Goal: Information Seeking & Learning: Learn about a topic

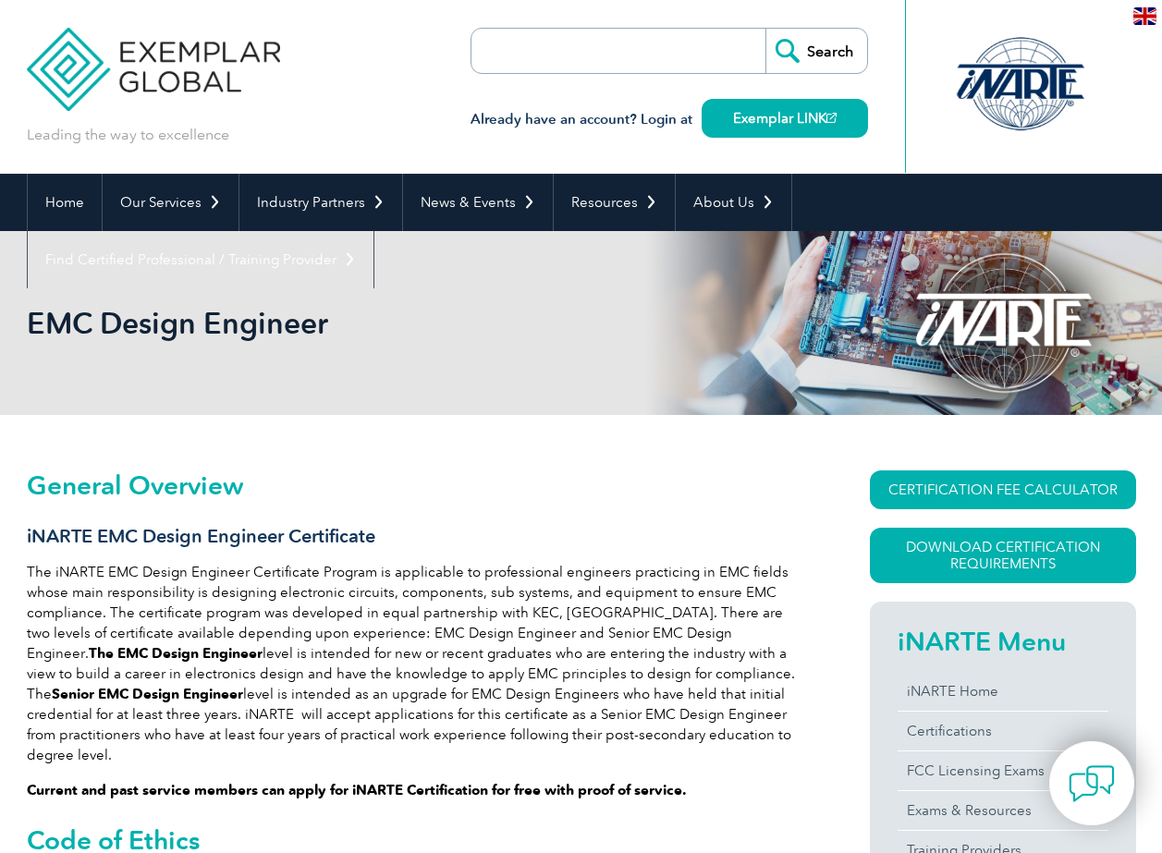
click at [402, 67] on div "Leading the way to excellence Search" at bounding box center [582, 87] width 1110 height 174
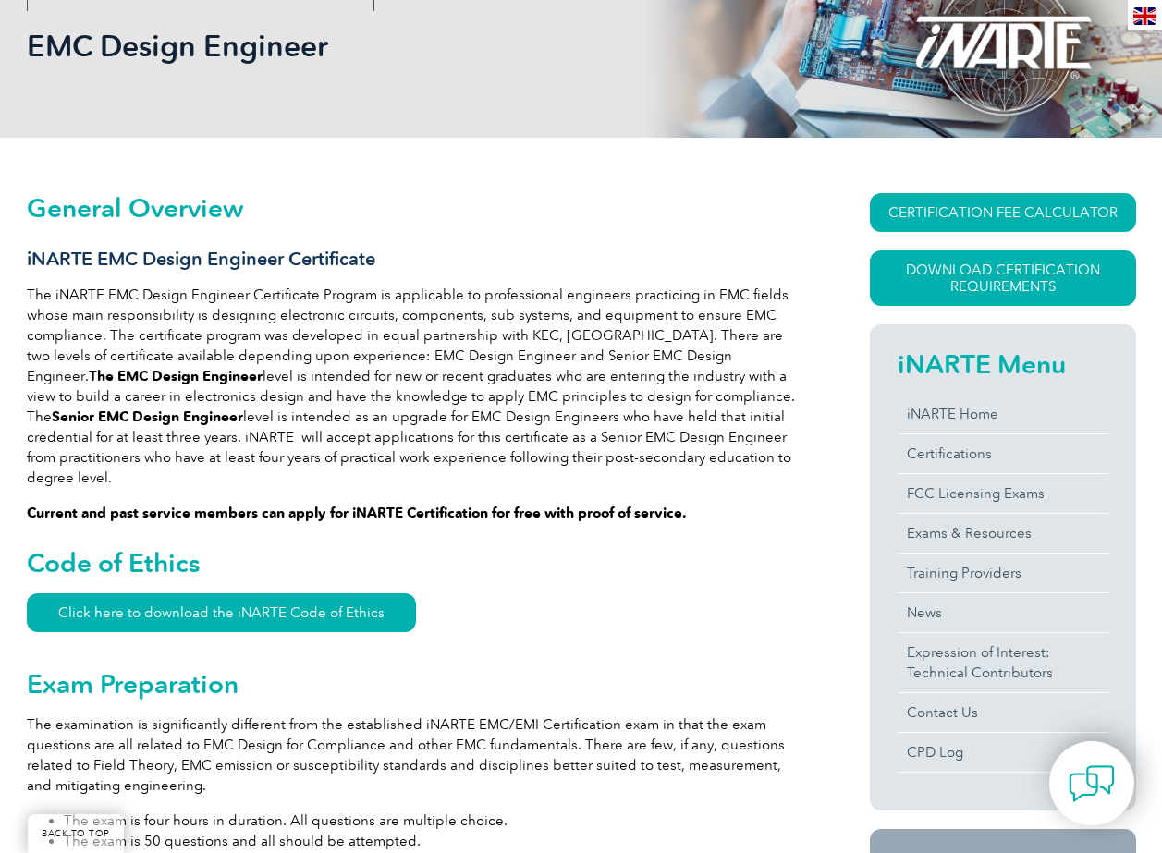
scroll to position [369, 0]
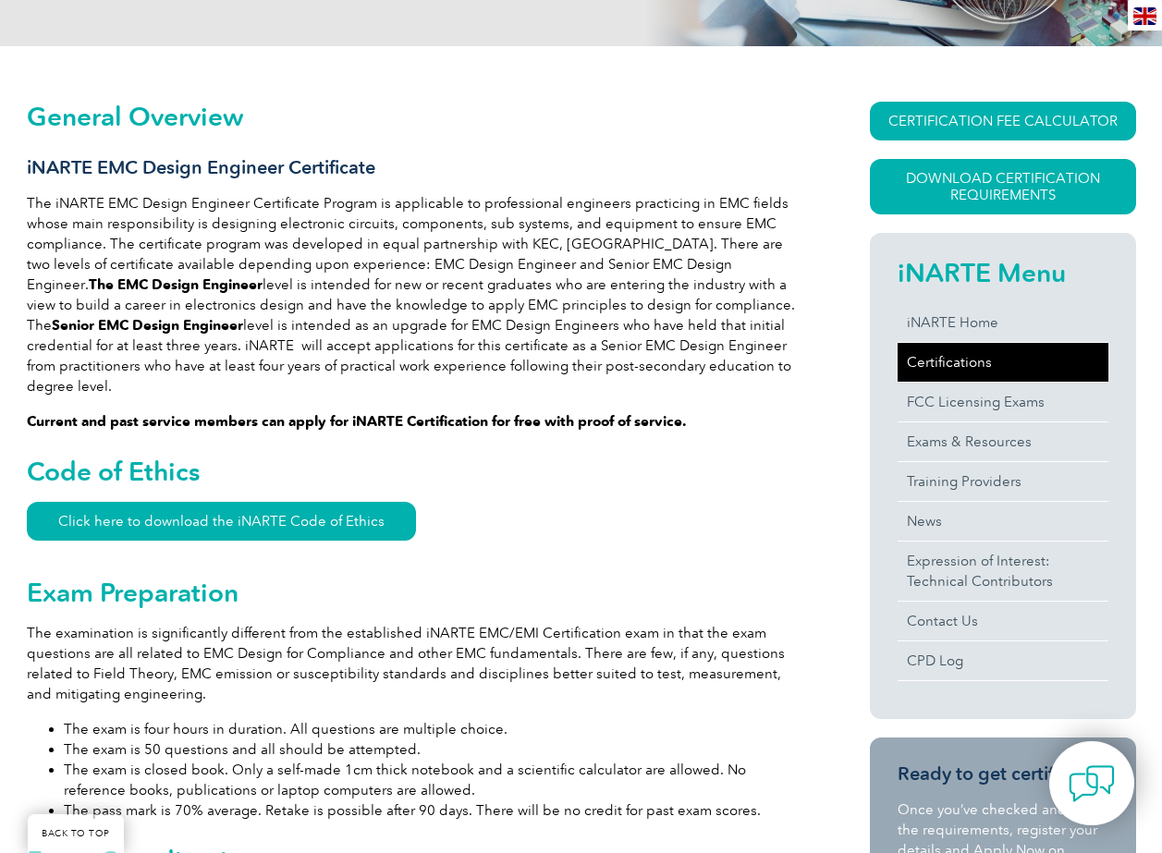
click at [951, 350] on link "Certifications" at bounding box center [1003, 362] width 211 height 39
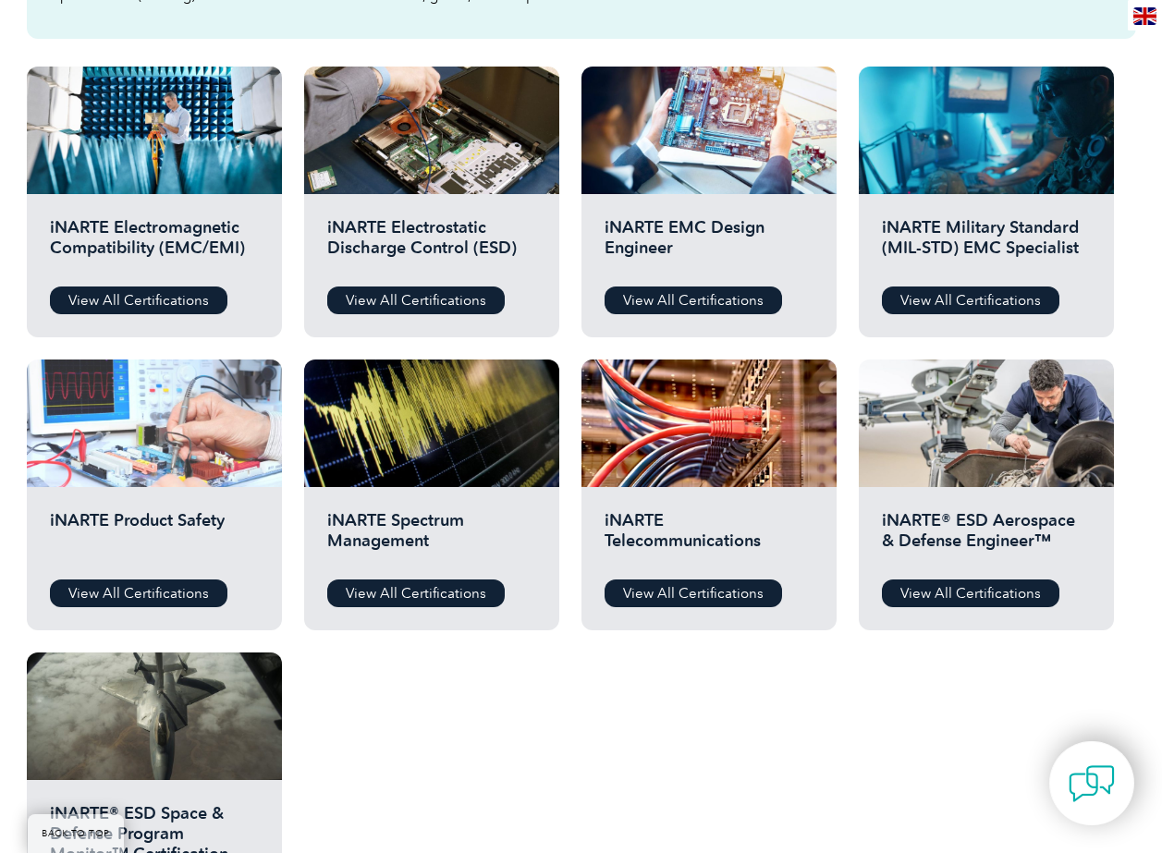
scroll to position [555, 0]
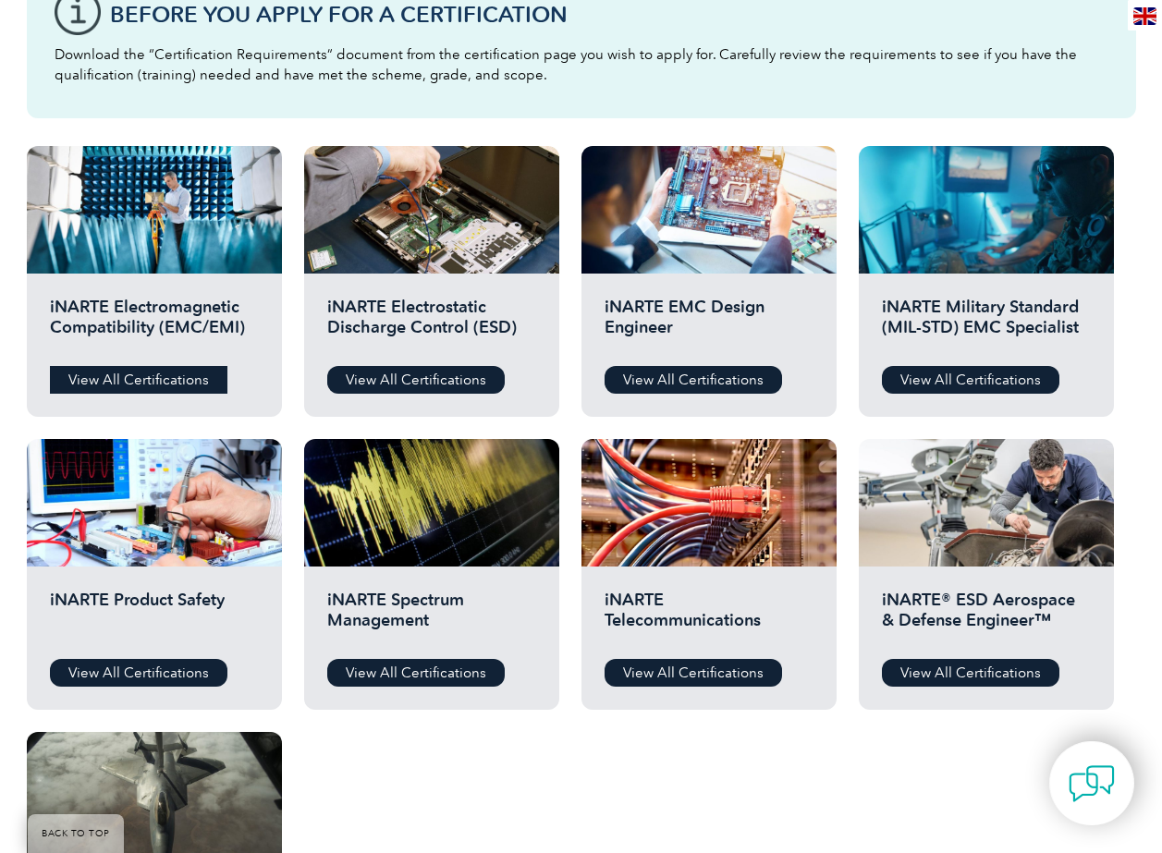
click at [130, 382] on link "View All Certifications" at bounding box center [139, 380] width 178 height 28
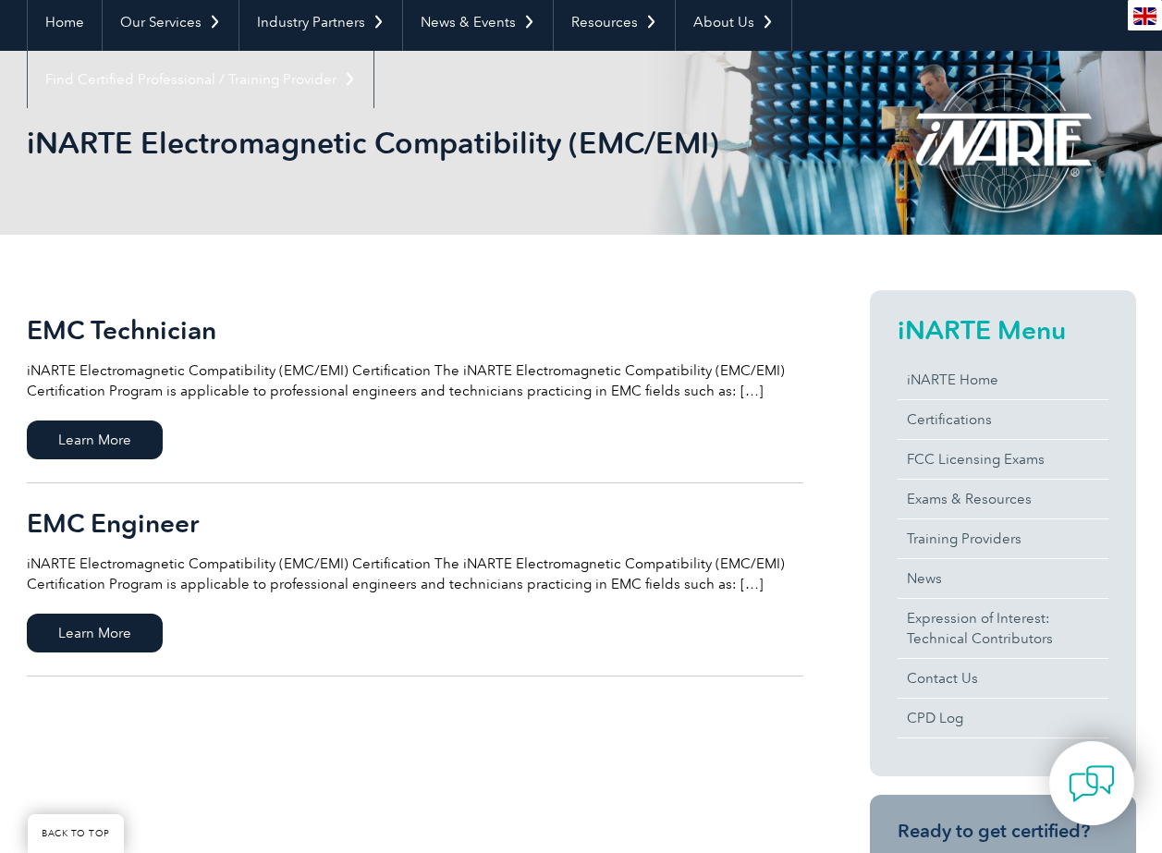
scroll to position [185, 0]
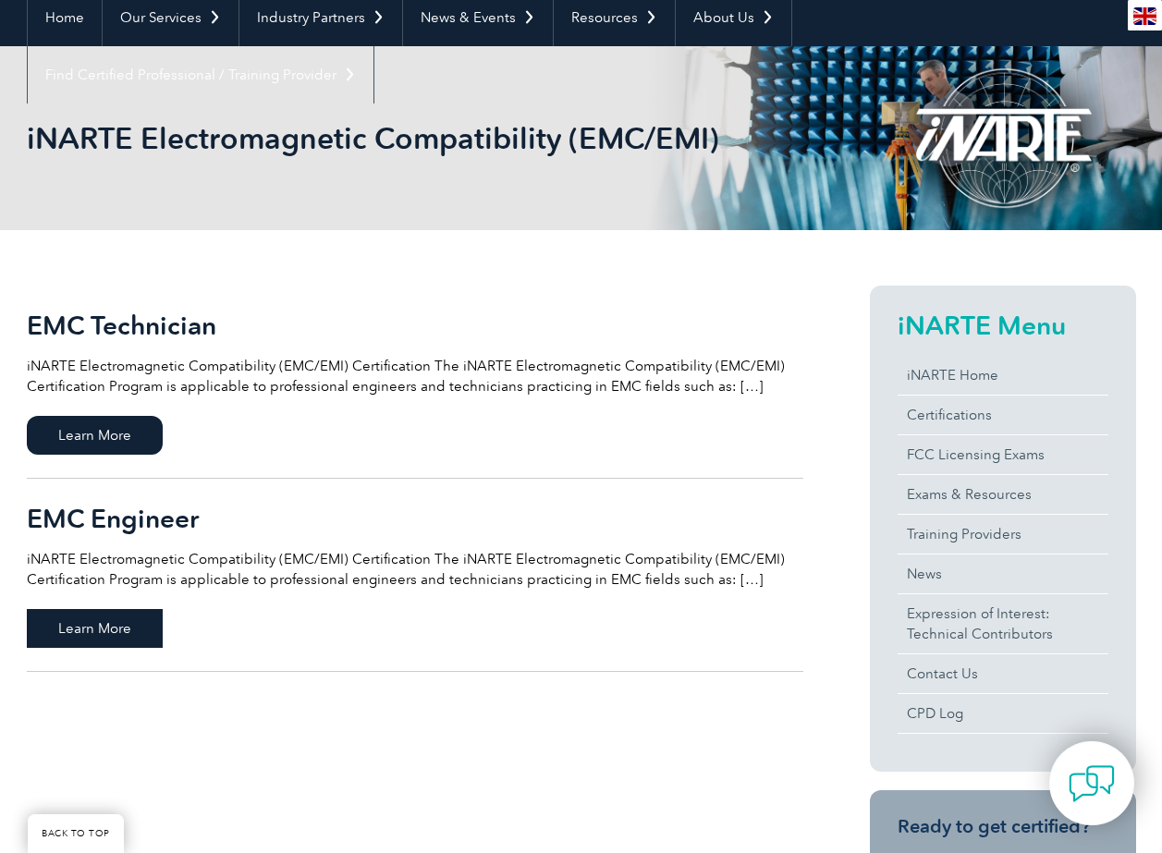
click at [124, 636] on span "Learn More" at bounding box center [95, 628] width 136 height 39
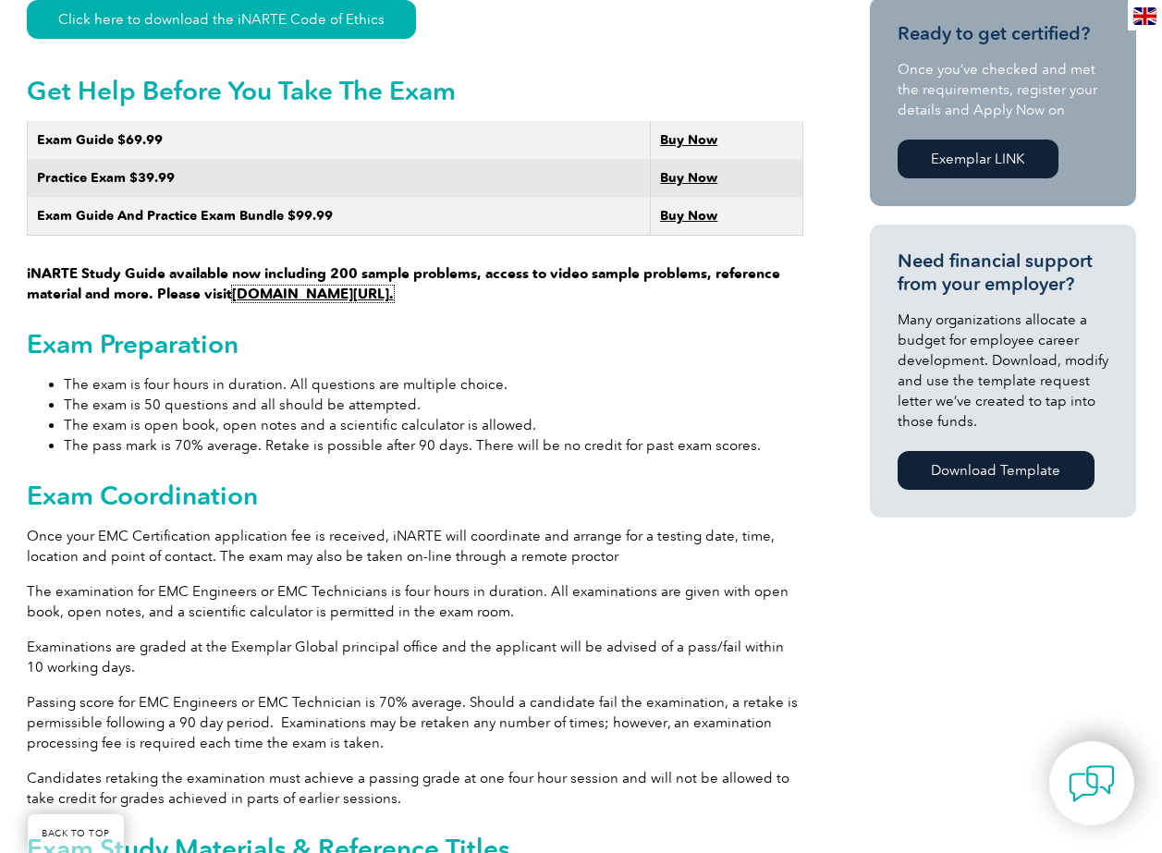
scroll to position [555, 0]
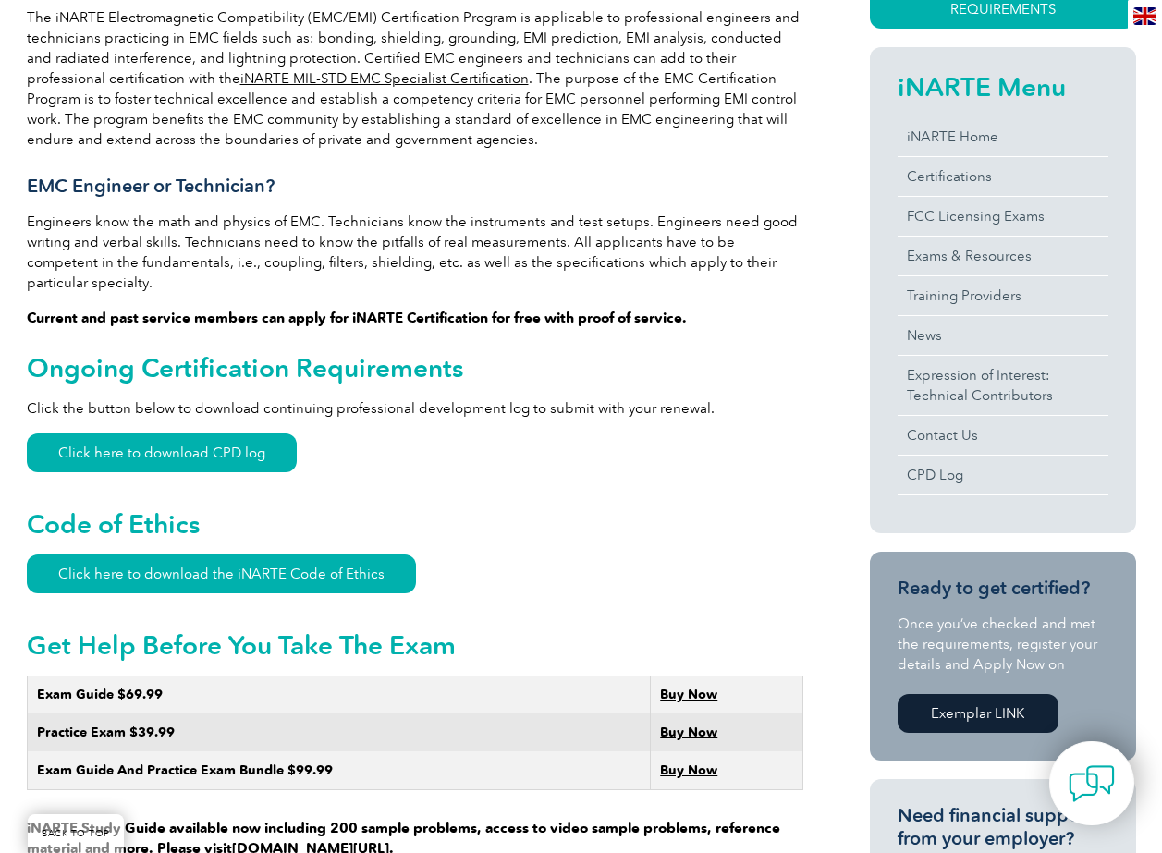
click at [349, 75] on link "iNARTE MIL-STD EMC Specialist Certification" at bounding box center [384, 78] width 288 height 17
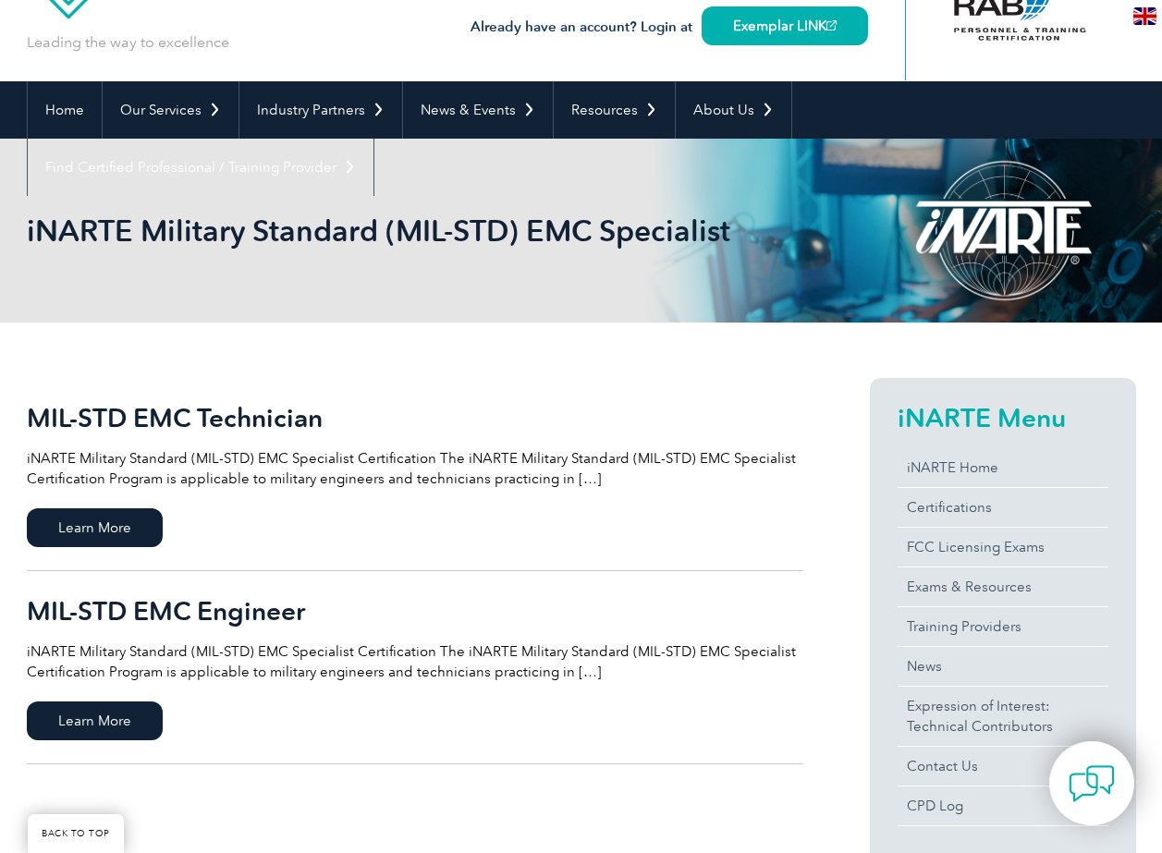
scroll to position [185, 0]
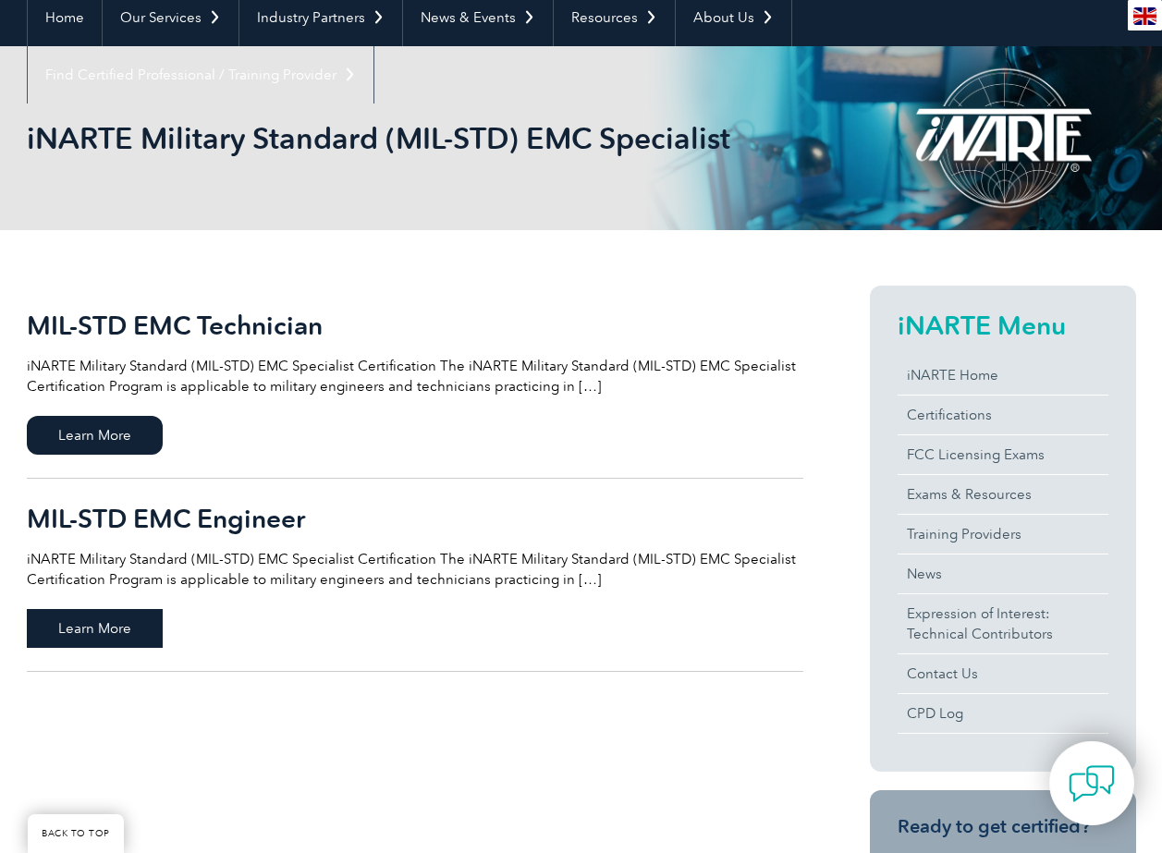
click at [126, 631] on span "Learn More" at bounding box center [95, 628] width 136 height 39
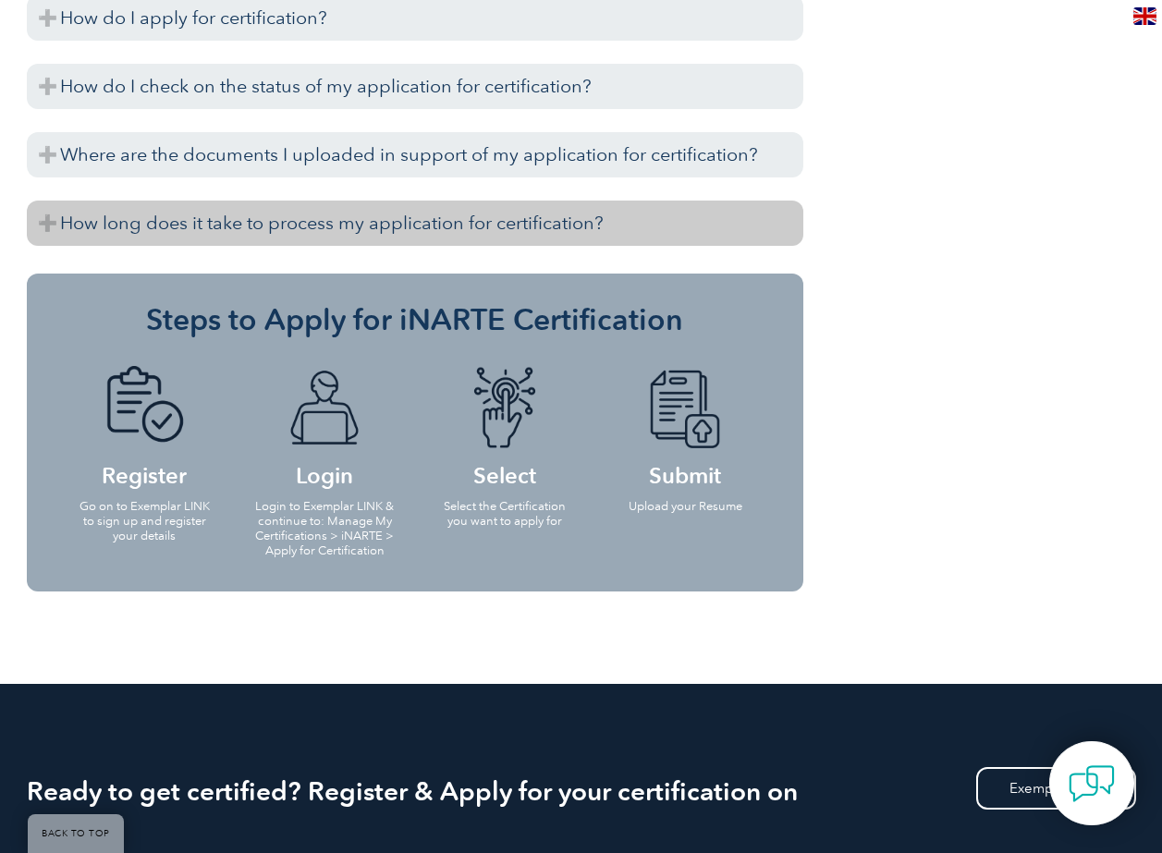
scroll to position [1849, 0]
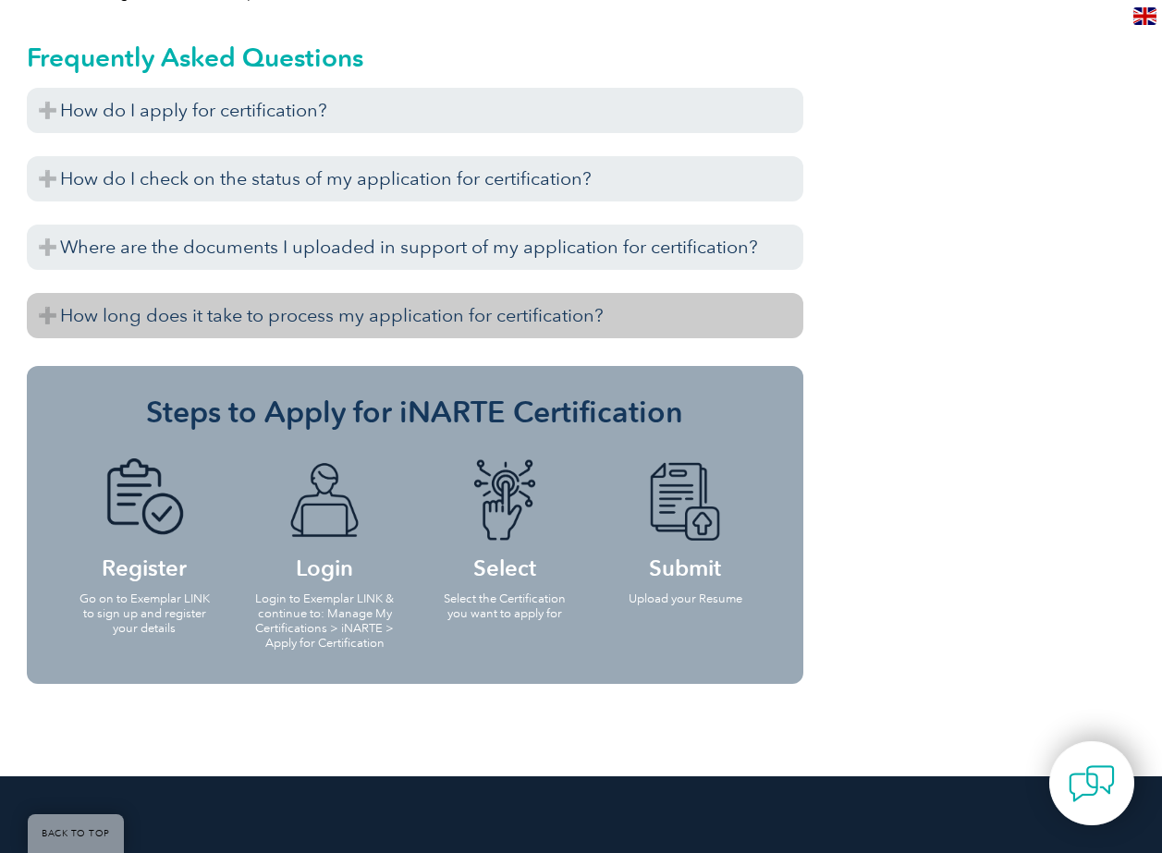
click at [54, 313] on h3 "How long does it take to process my application for certification?" at bounding box center [415, 315] width 777 height 45
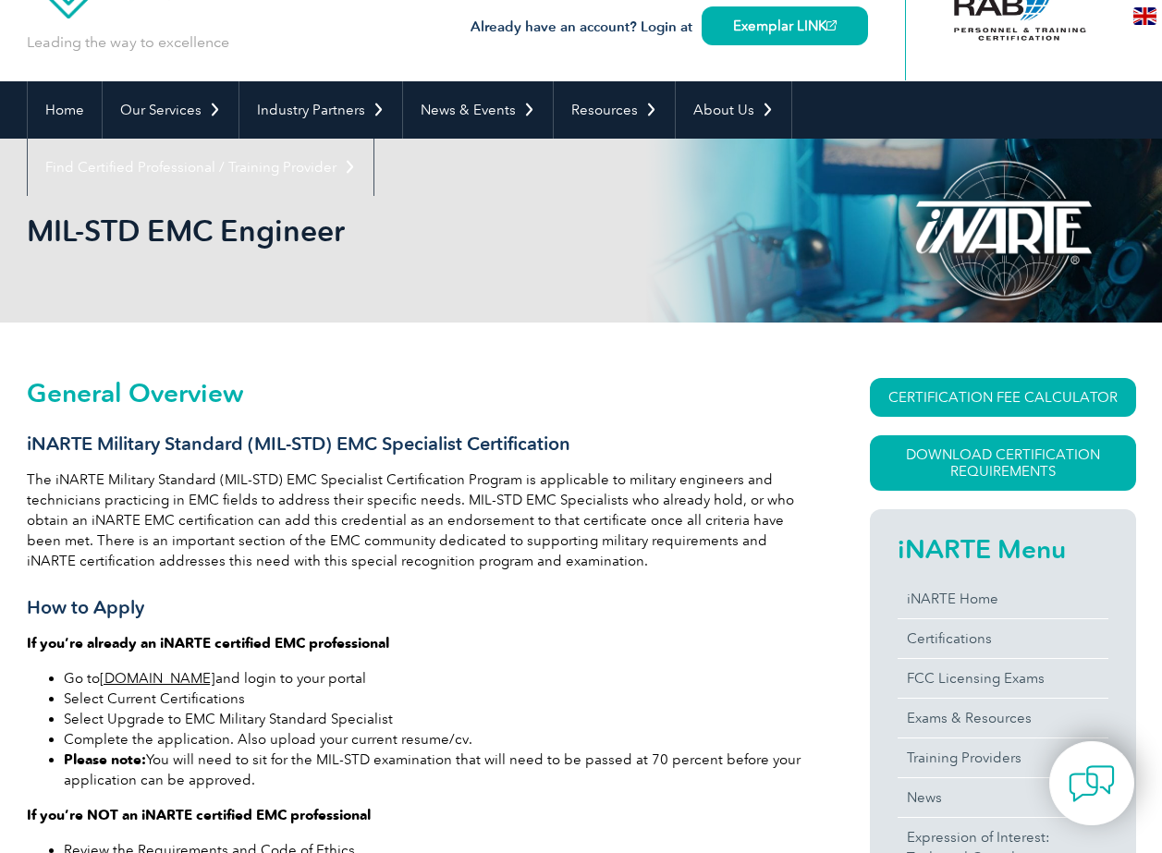
scroll to position [0, 0]
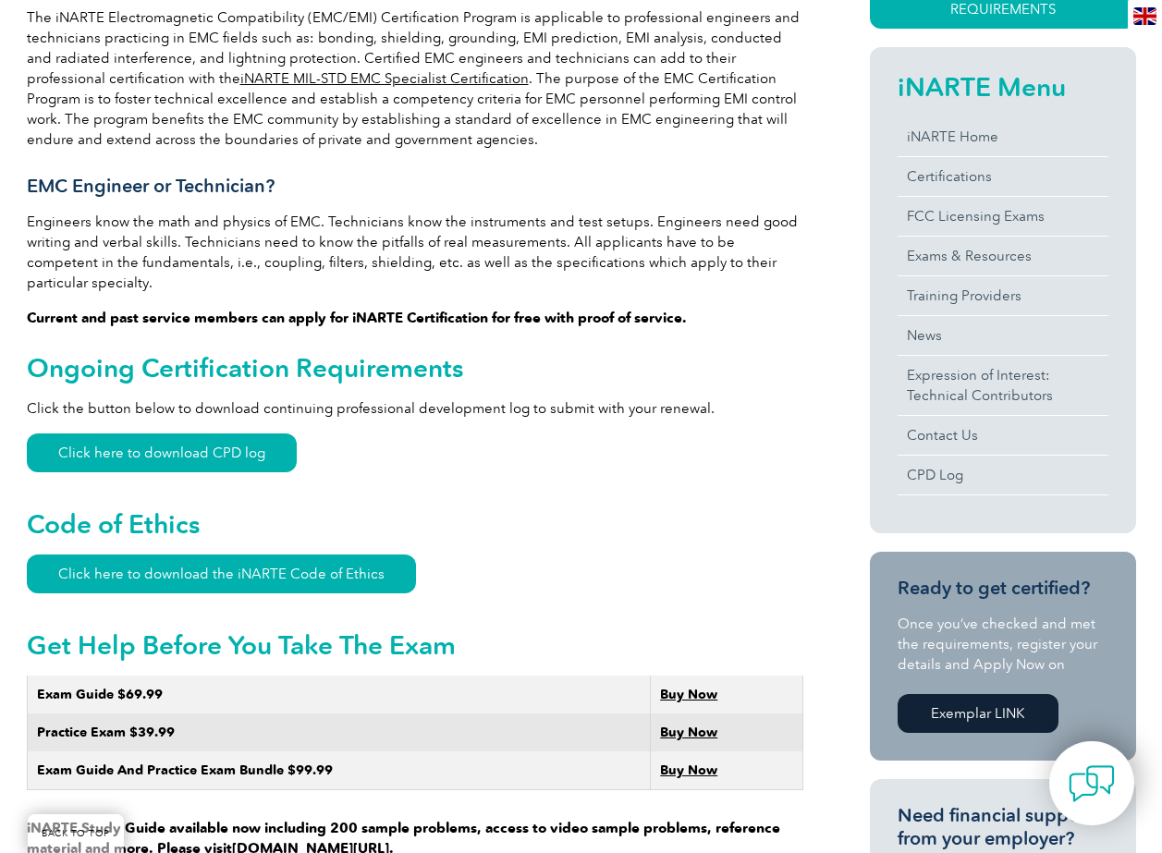
scroll to position [558, 0]
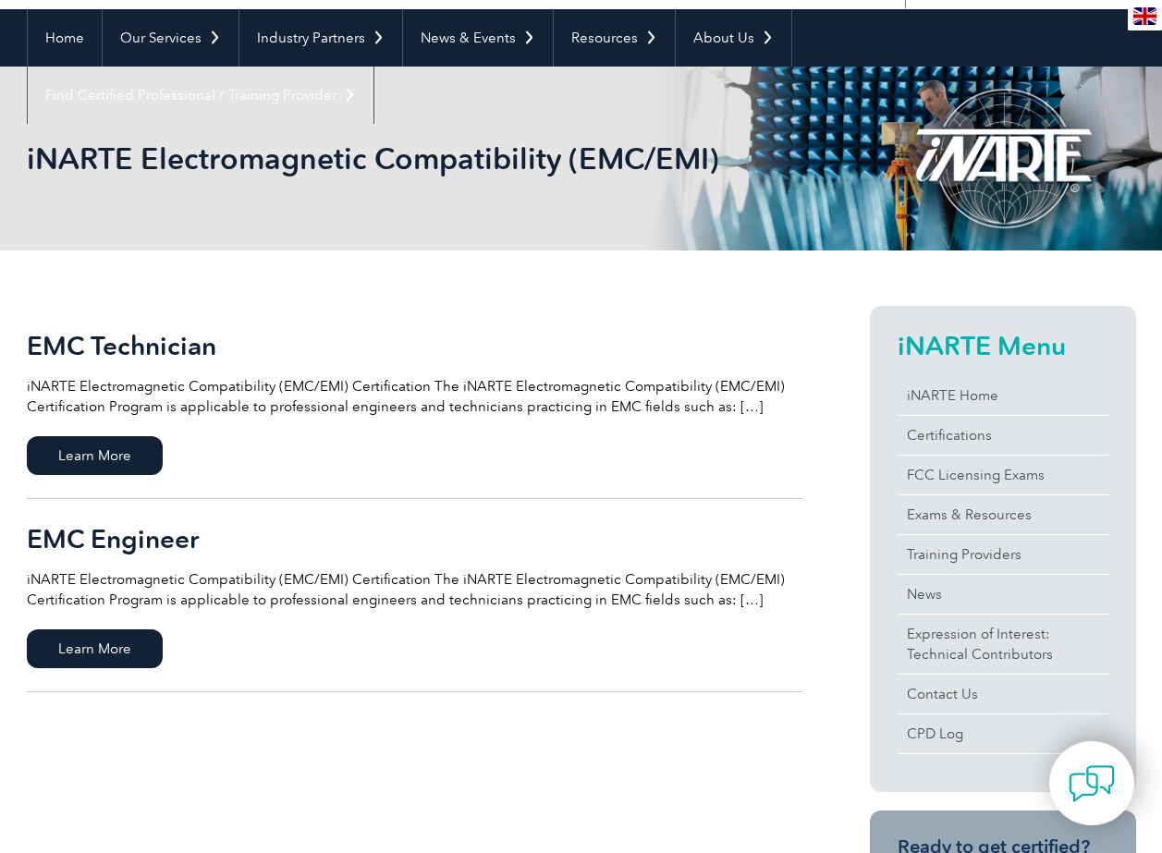
scroll to position [165, 0]
click at [109, 460] on span "Learn More" at bounding box center [95, 455] width 136 height 39
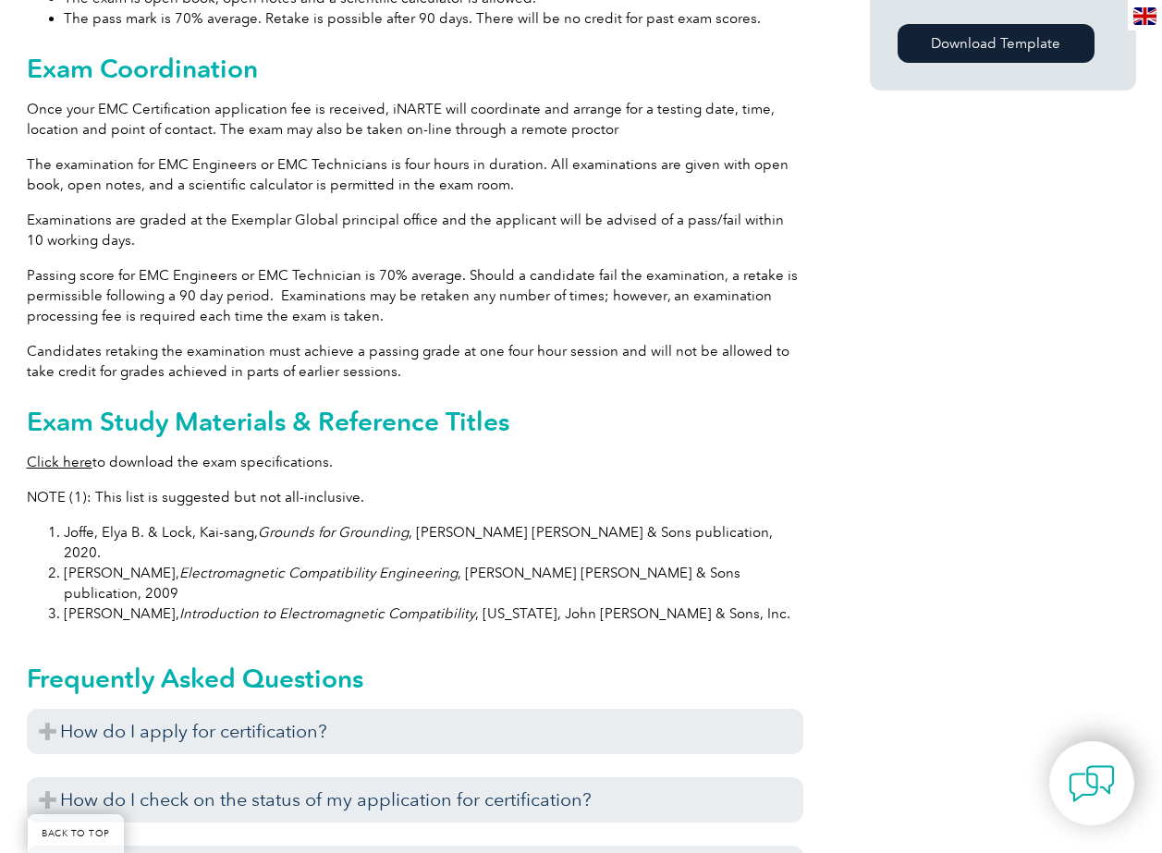
scroll to position [1479, 0]
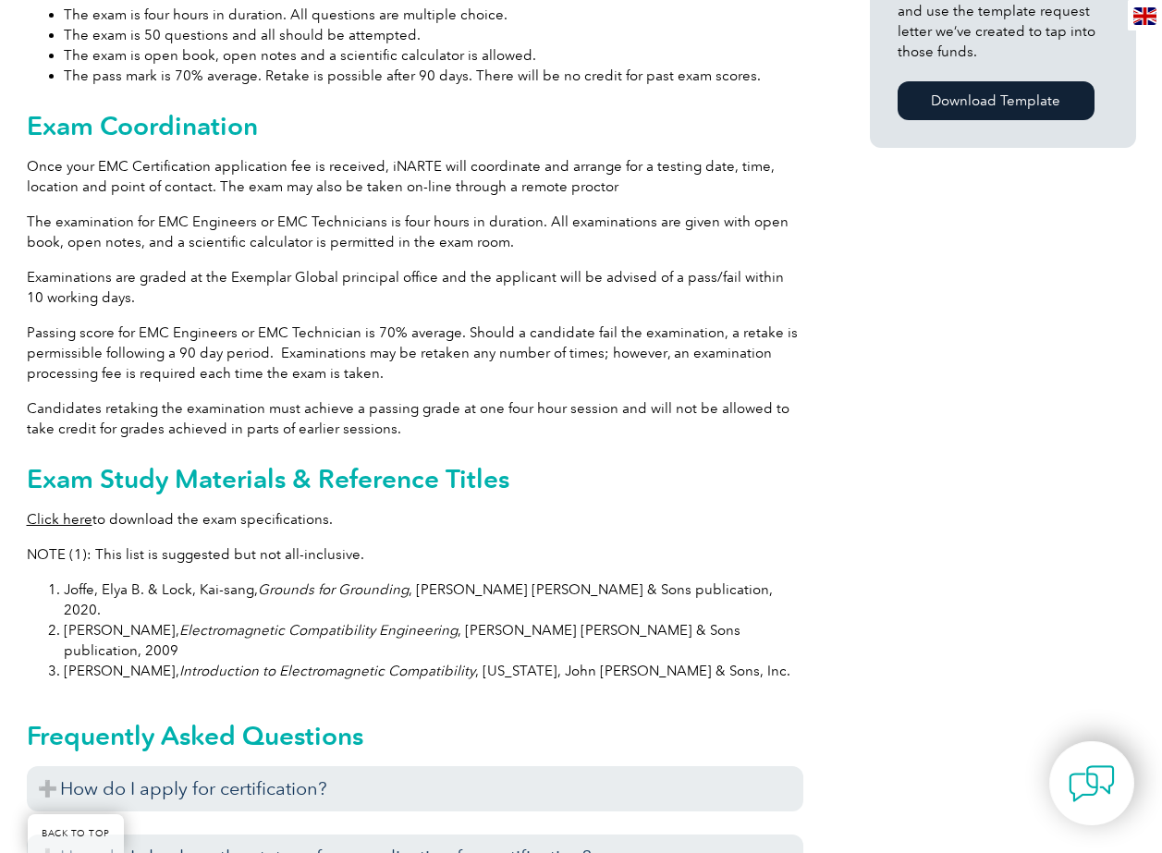
click at [67, 511] on link "Click here" at bounding box center [60, 519] width 66 height 17
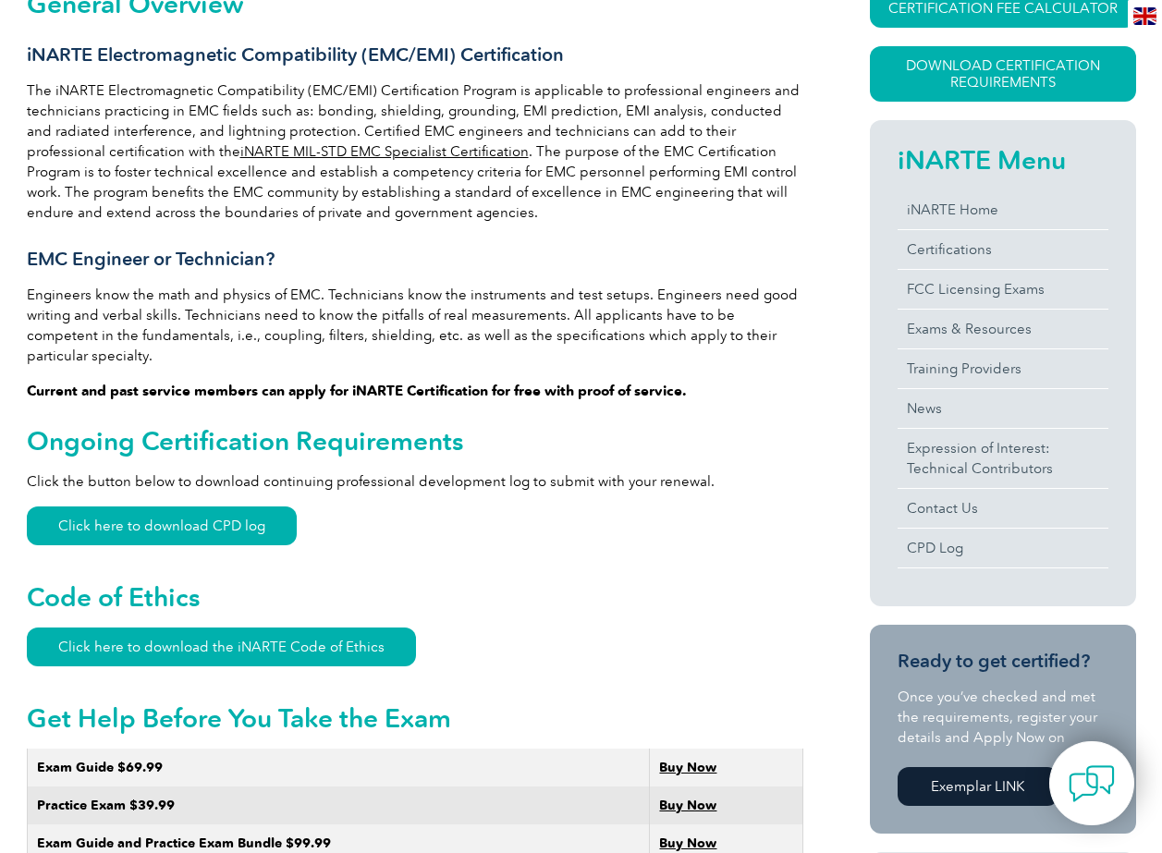
scroll to position [118, 0]
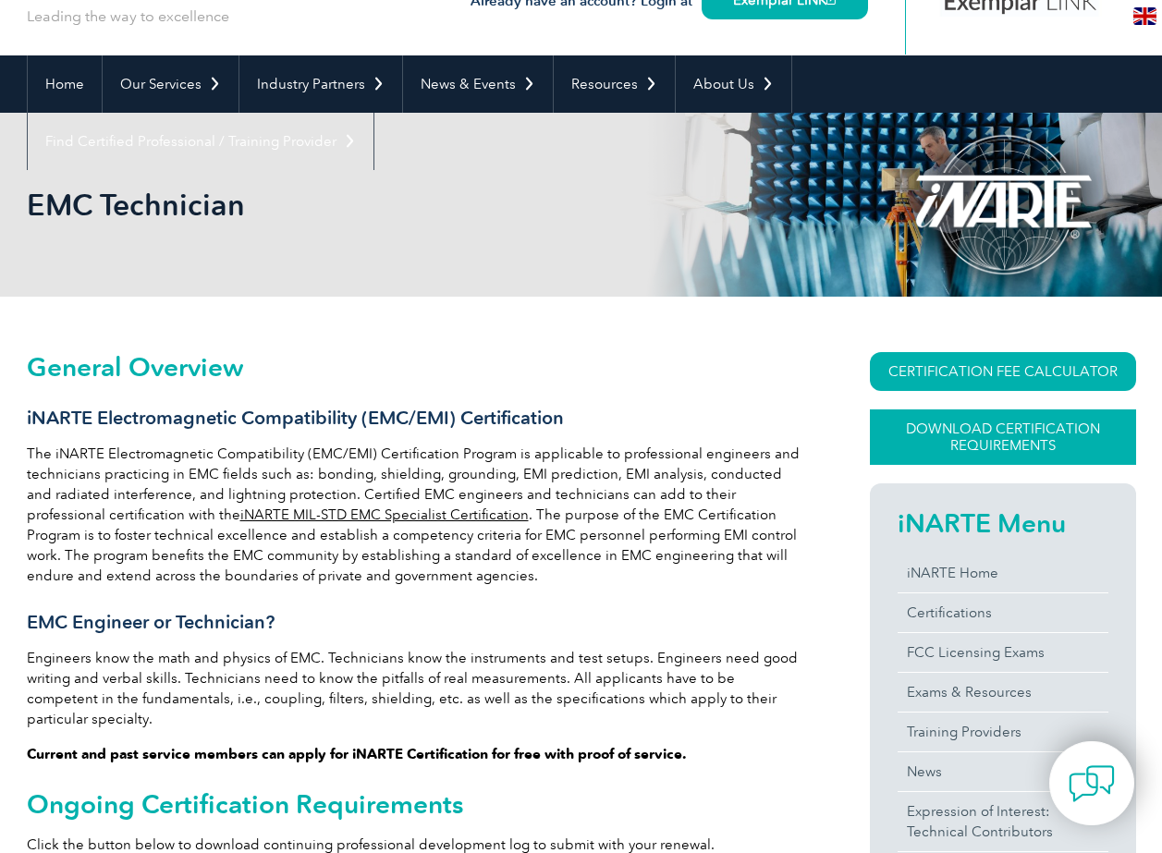
click at [957, 436] on link "Download Certification Requirements" at bounding box center [1003, 437] width 266 height 55
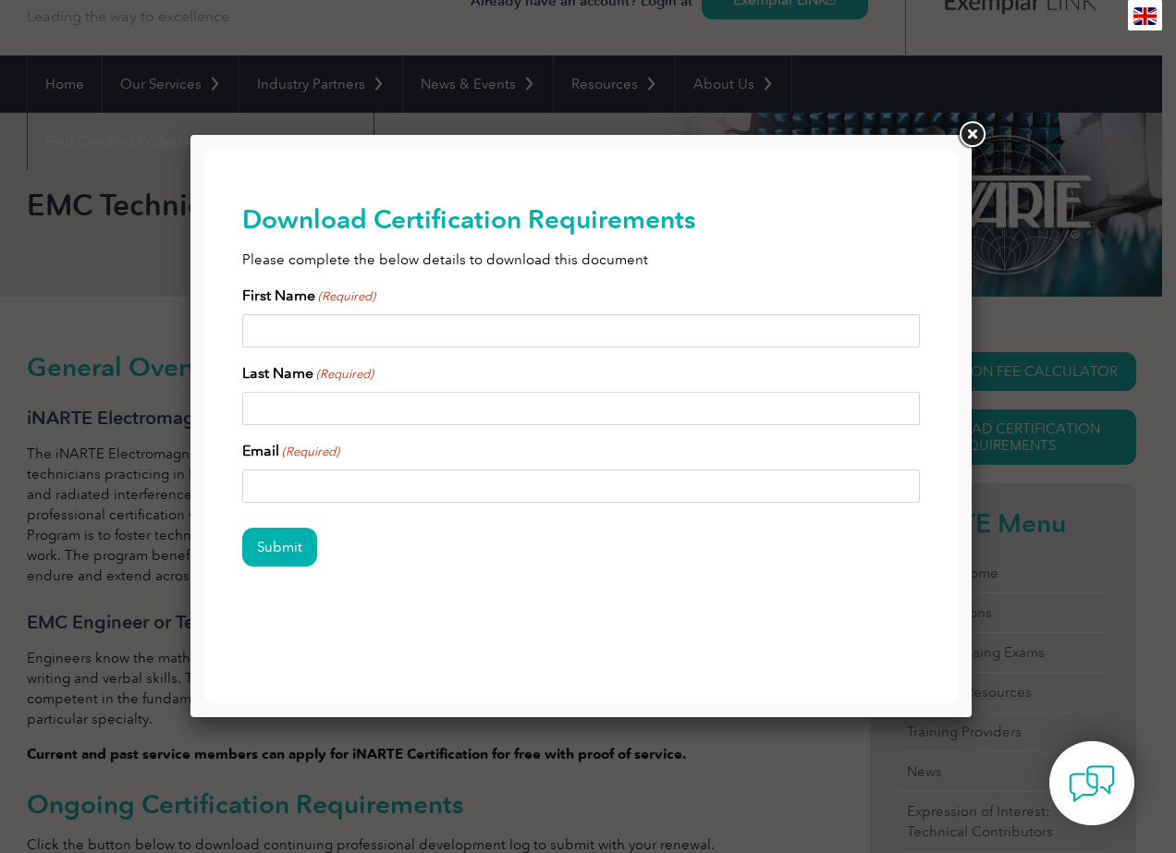
click at [974, 129] on link at bounding box center [971, 134] width 33 height 33
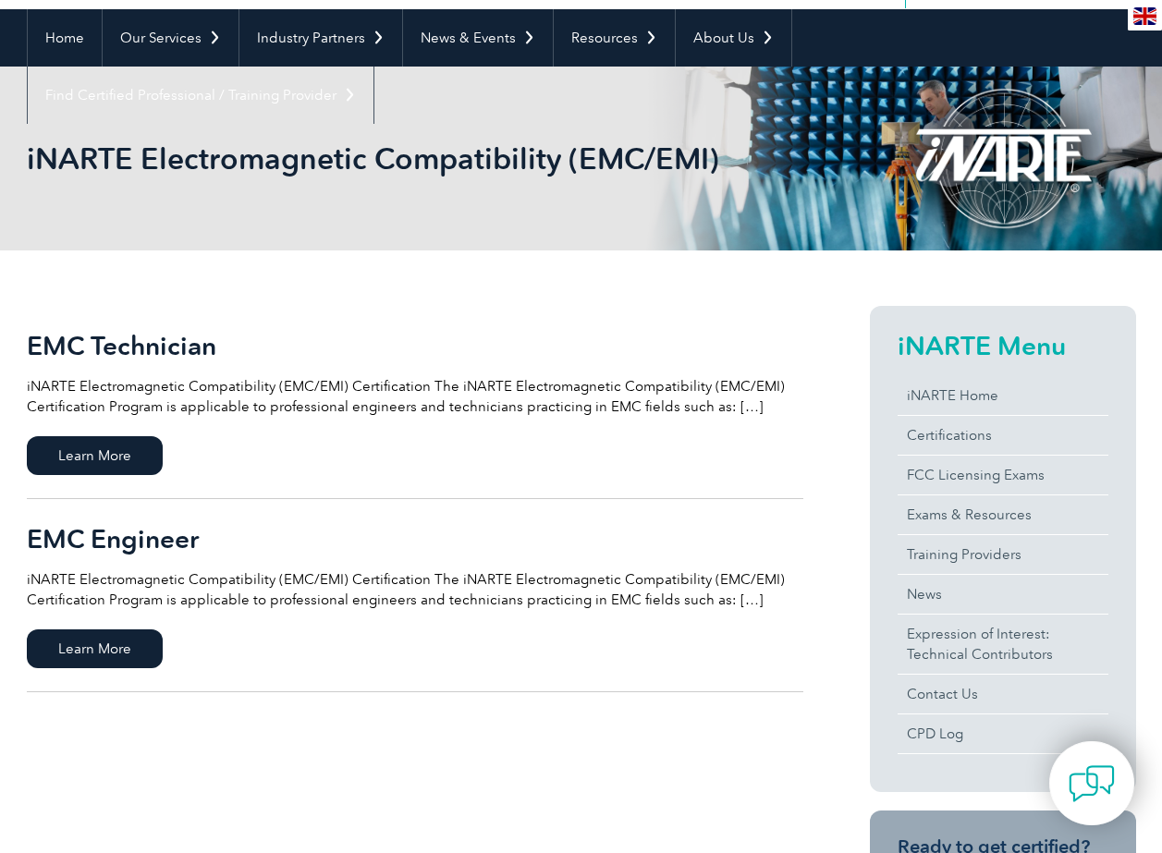
scroll to position [165, 0]
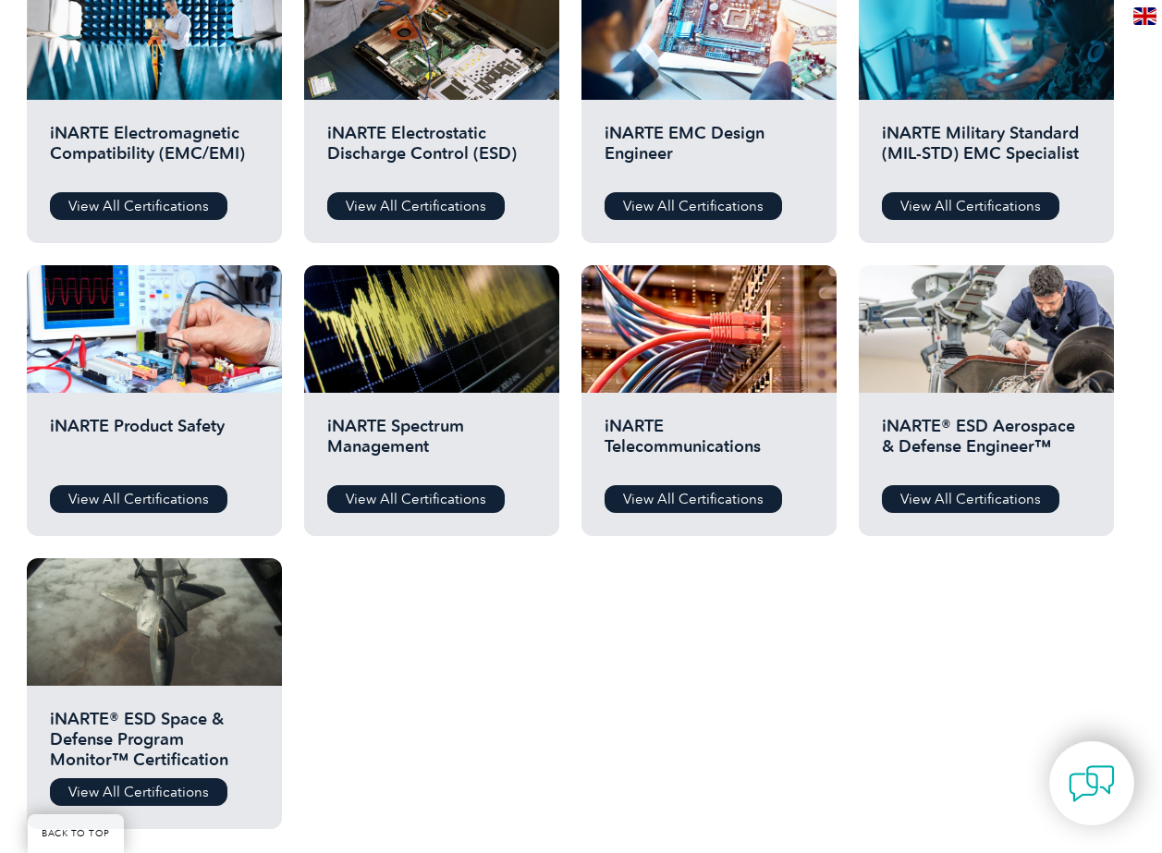
scroll to position [739, 0]
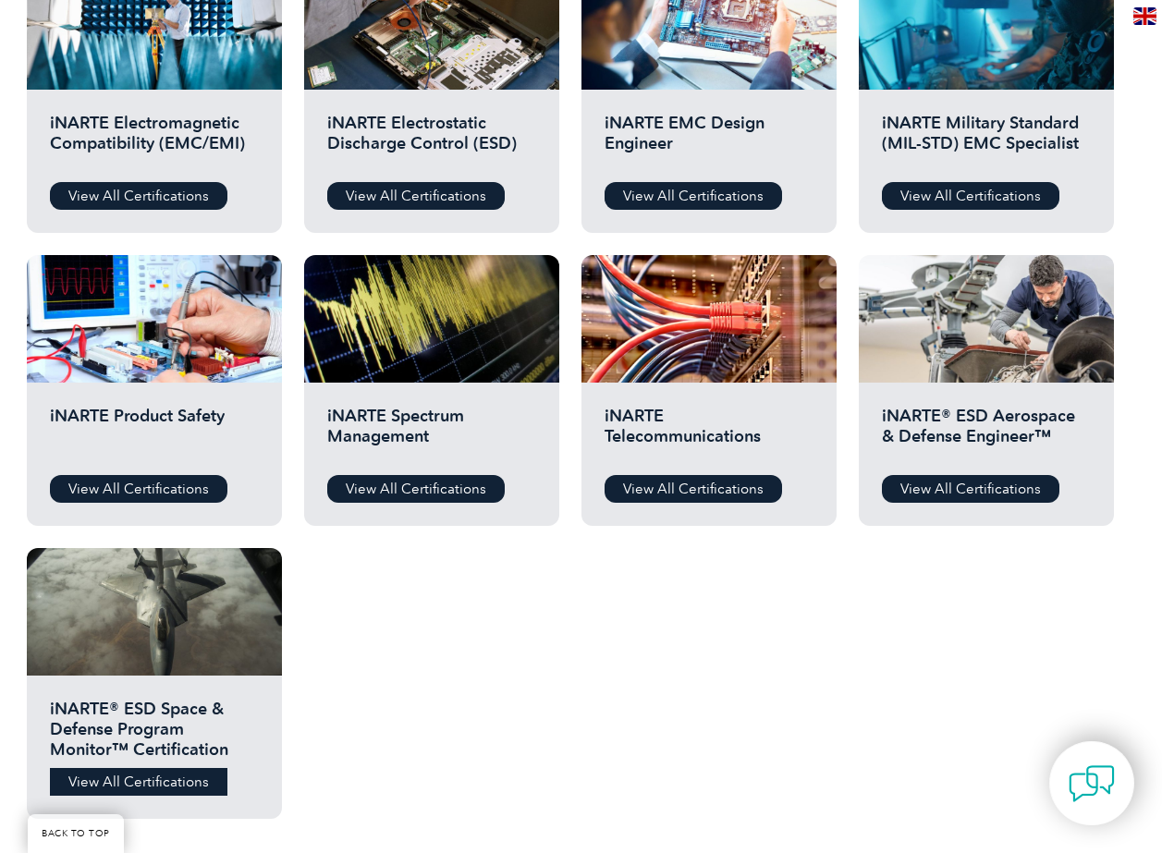
click at [165, 778] on link "View All Certifications" at bounding box center [139, 782] width 178 height 28
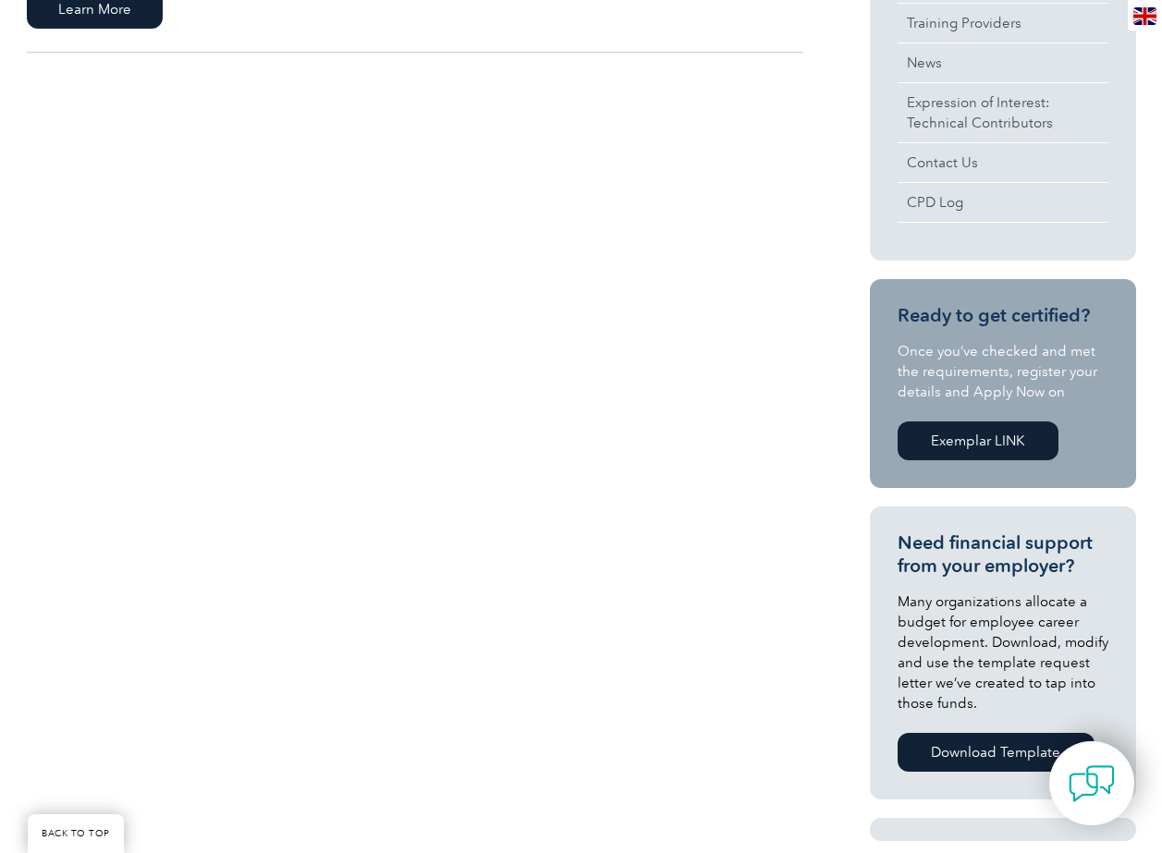
scroll to position [185, 0]
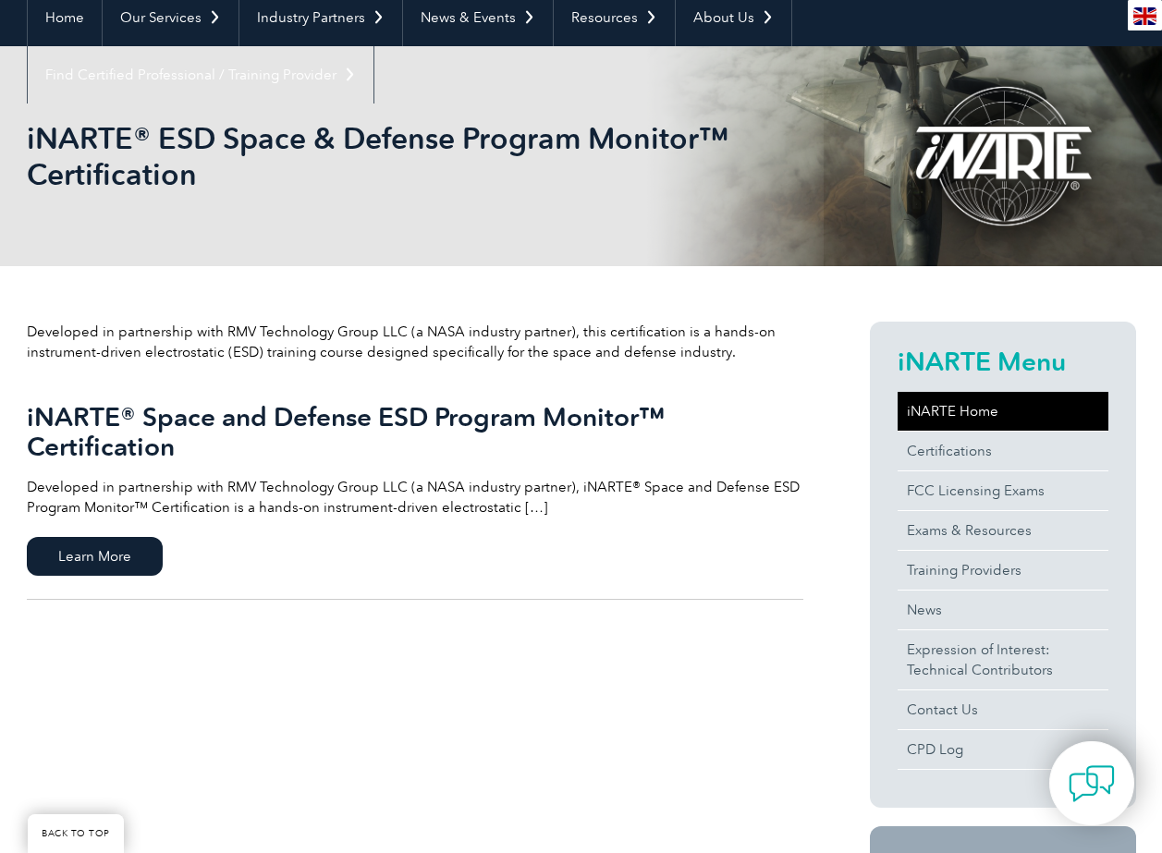
click at [918, 401] on link "iNARTE Home" at bounding box center [1003, 411] width 211 height 39
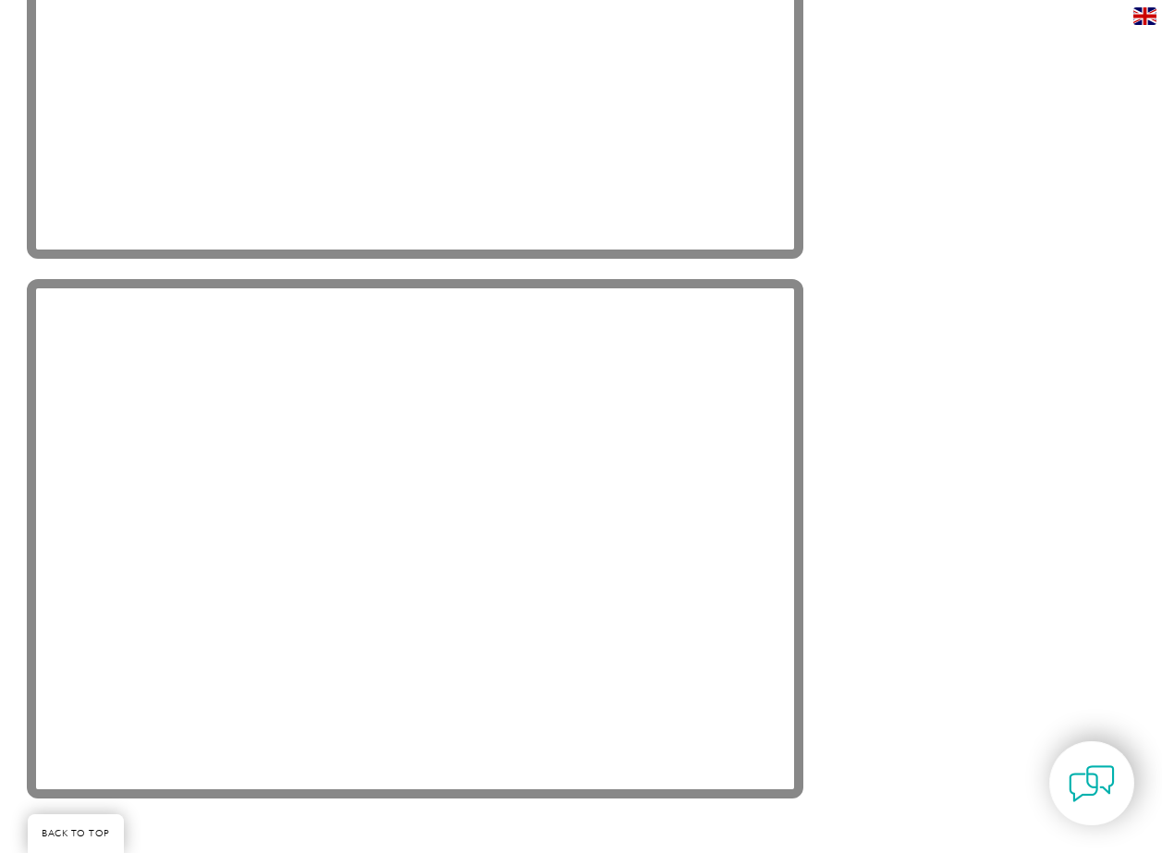
scroll to position [2866, 0]
